Goal: Task Accomplishment & Management: Manage account settings

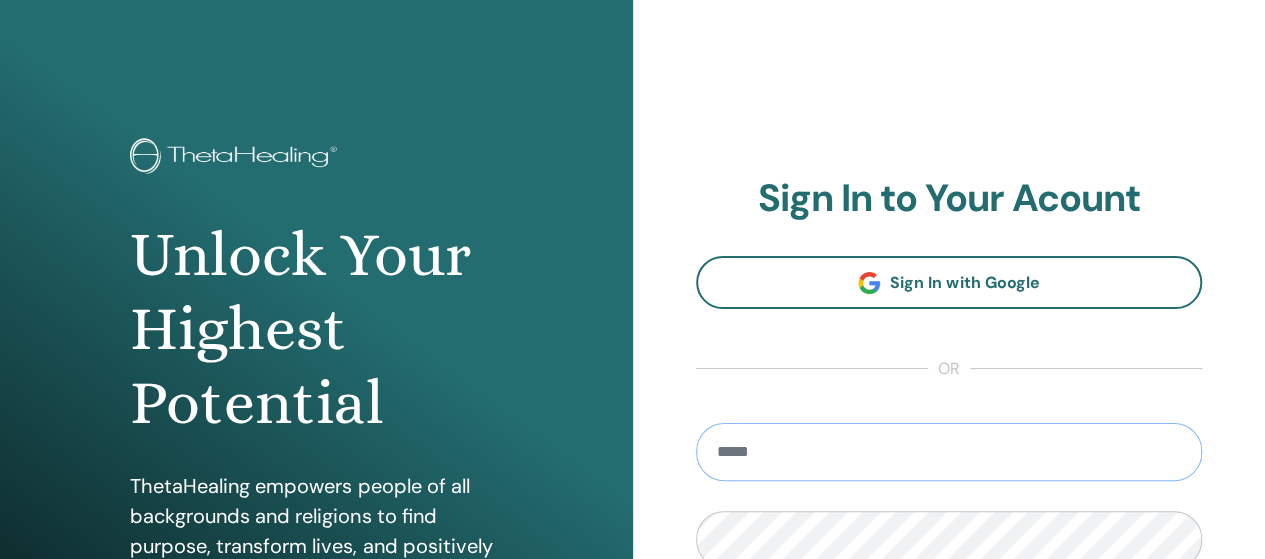
click at [1096, 452] on input "email" at bounding box center [949, 452] width 507 height 58
type input "**********"
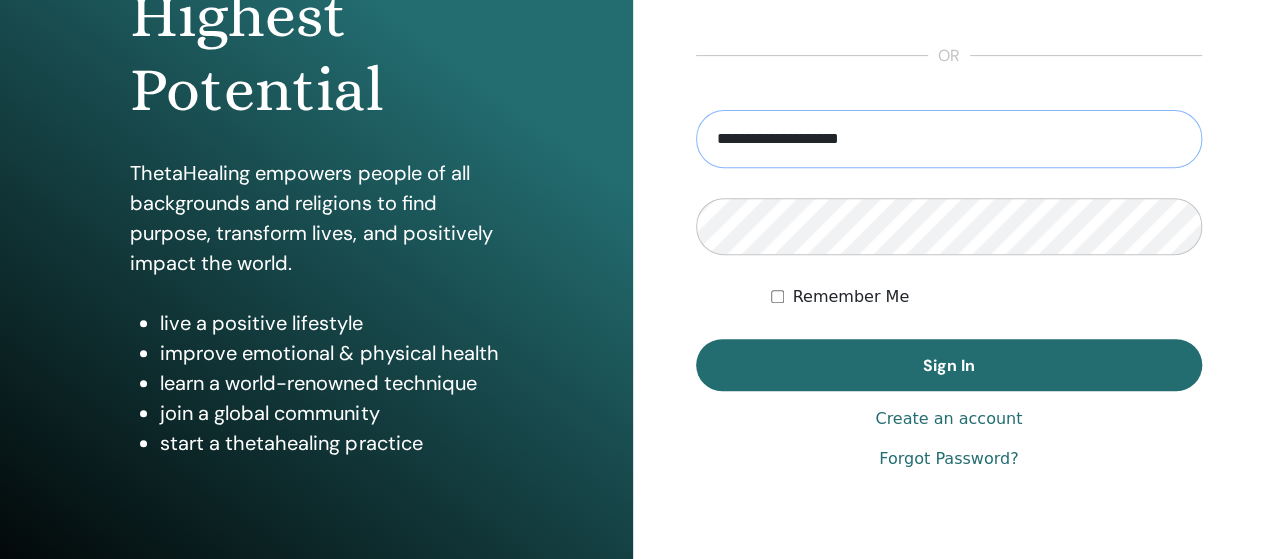
scroll to position [339, 0]
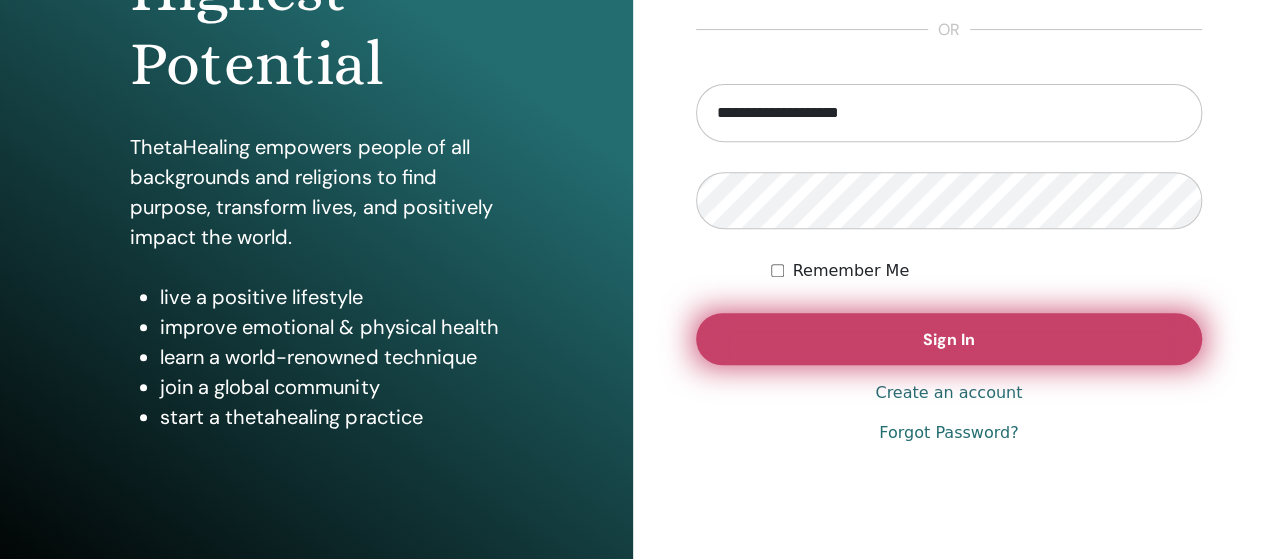
click at [876, 331] on button "Sign In" at bounding box center [949, 339] width 507 height 52
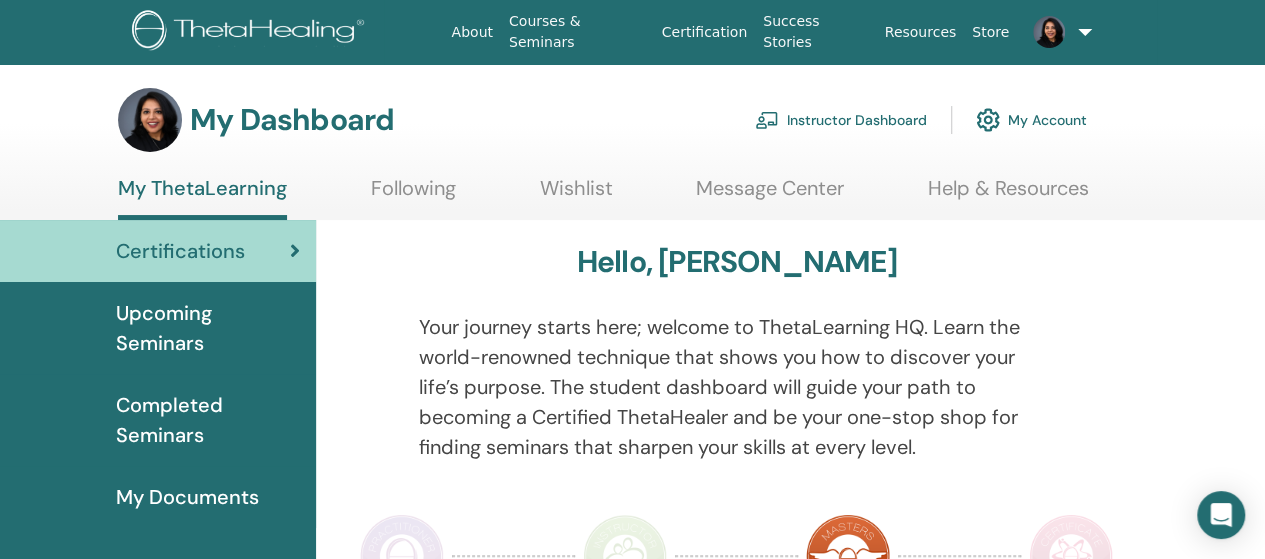
click at [818, 131] on link "Instructor Dashboard" at bounding box center [841, 120] width 172 height 44
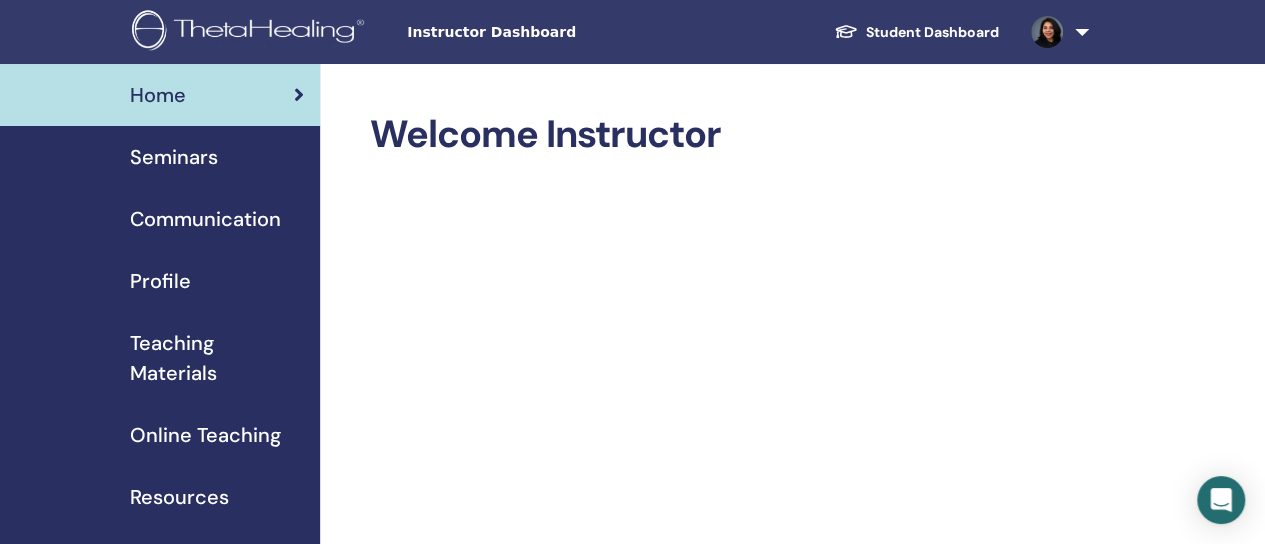
click at [206, 167] on span "Seminars" at bounding box center [174, 157] width 88 height 30
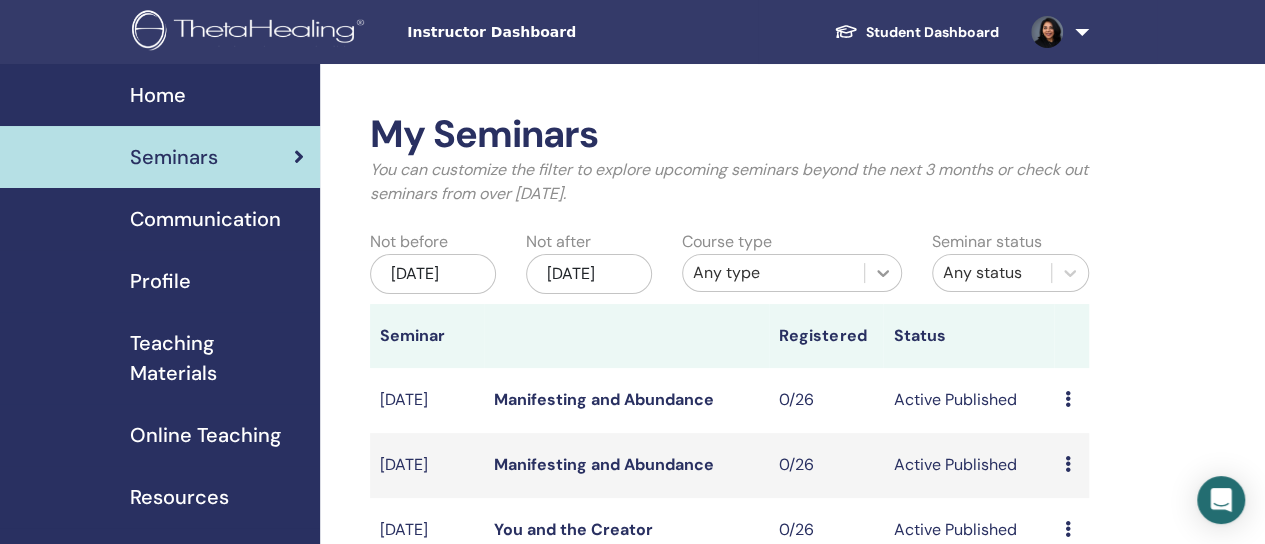
click at [869, 285] on div at bounding box center [883, 273] width 36 height 36
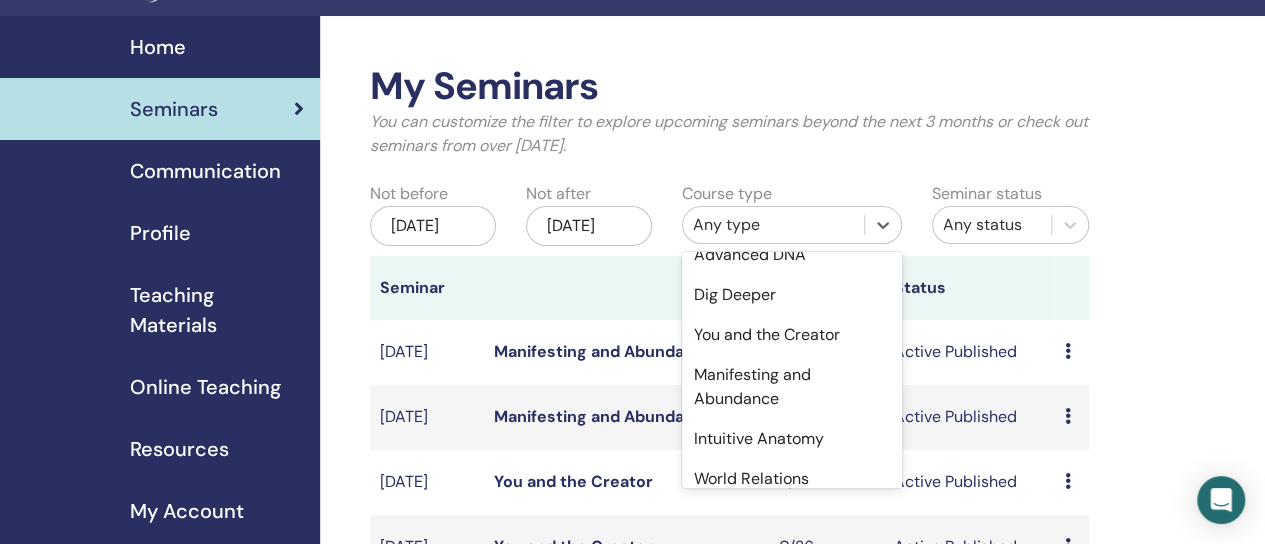
scroll to position [166, 0]
click at [765, 465] on div "World Relations" at bounding box center [792, 478] width 220 height 40
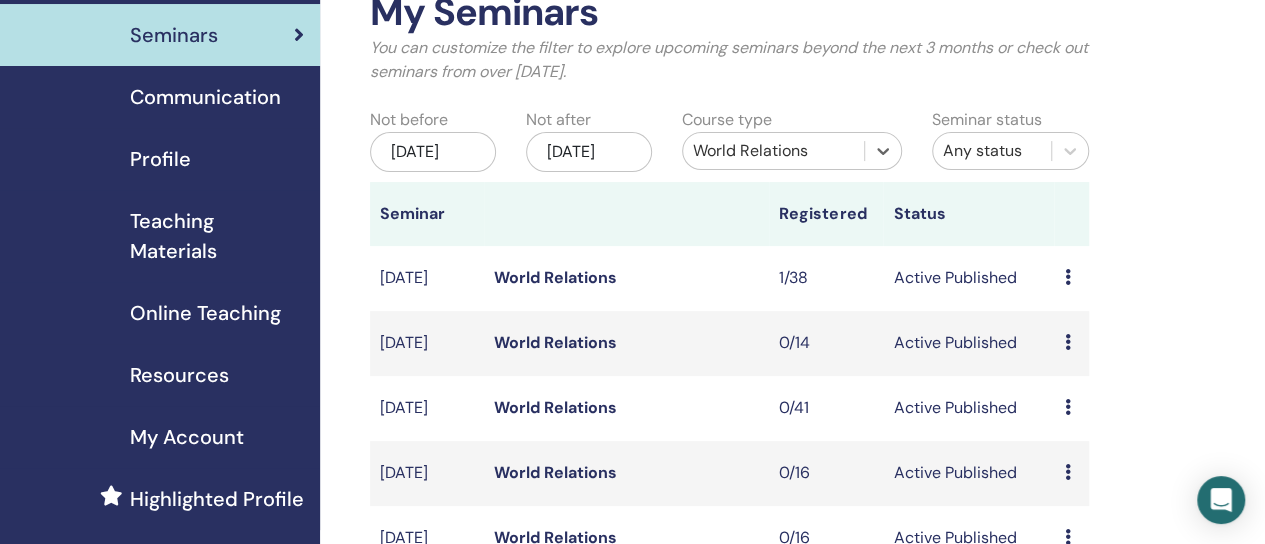
scroll to position [178, 0]
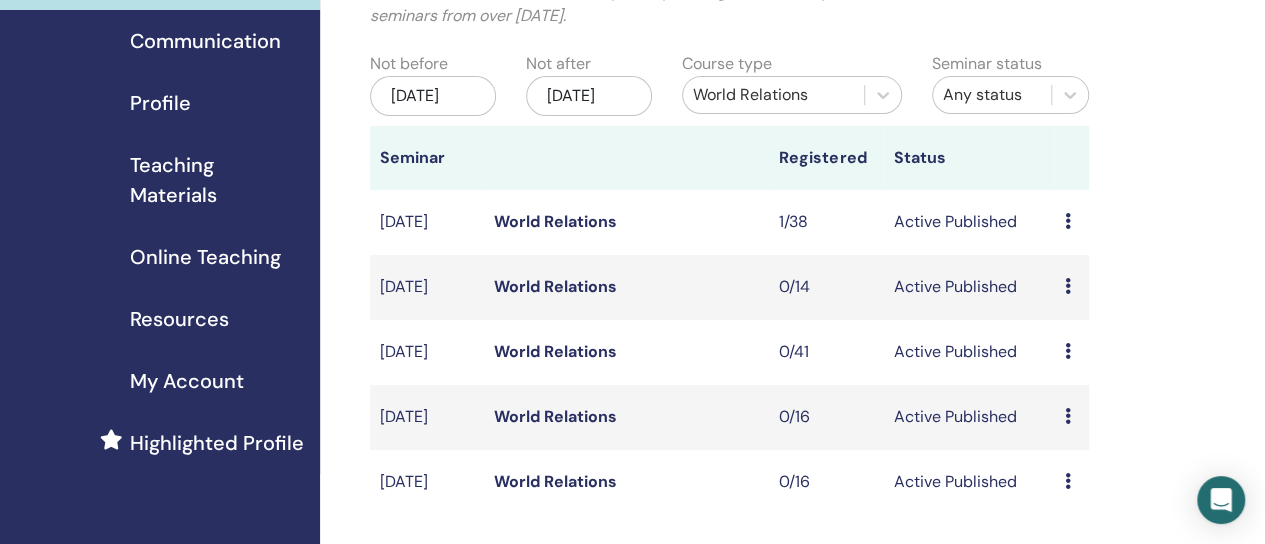
click at [1068, 229] on icon at bounding box center [1067, 221] width 6 height 16
click at [1082, 259] on link "Preview" at bounding box center [1071, 258] width 57 height 21
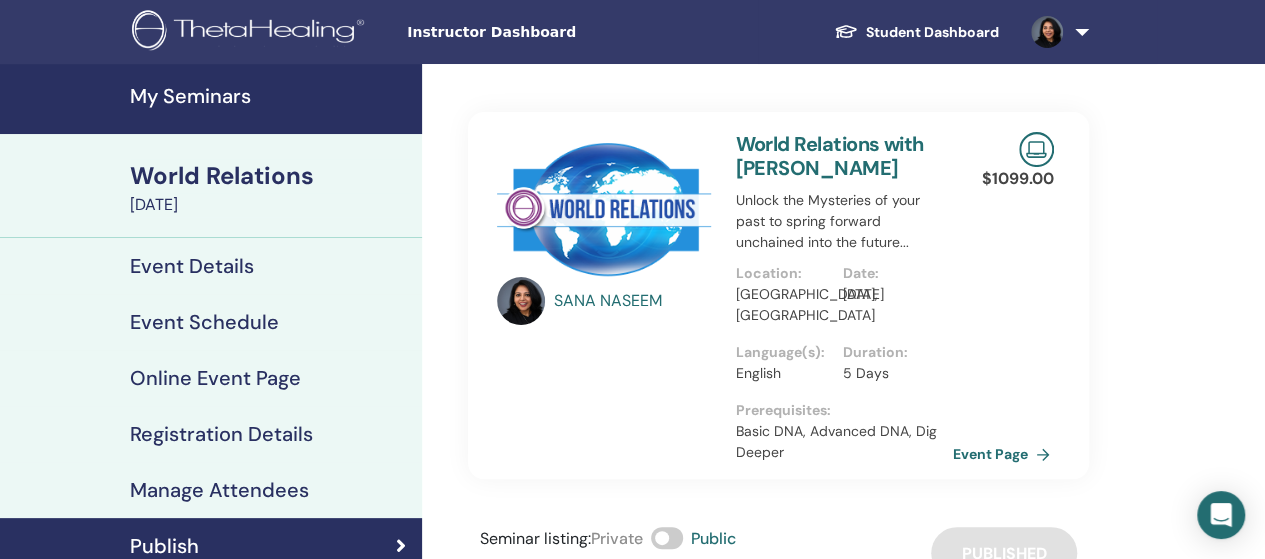
click at [992, 450] on link "Event Page" at bounding box center [1005, 454] width 105 height 30
click at [205, 105] on h4 "My Seminars" at bounding box center [270, 96] width 280 height 24
